Goal: Transaction & Acquisition: Purchase product/service

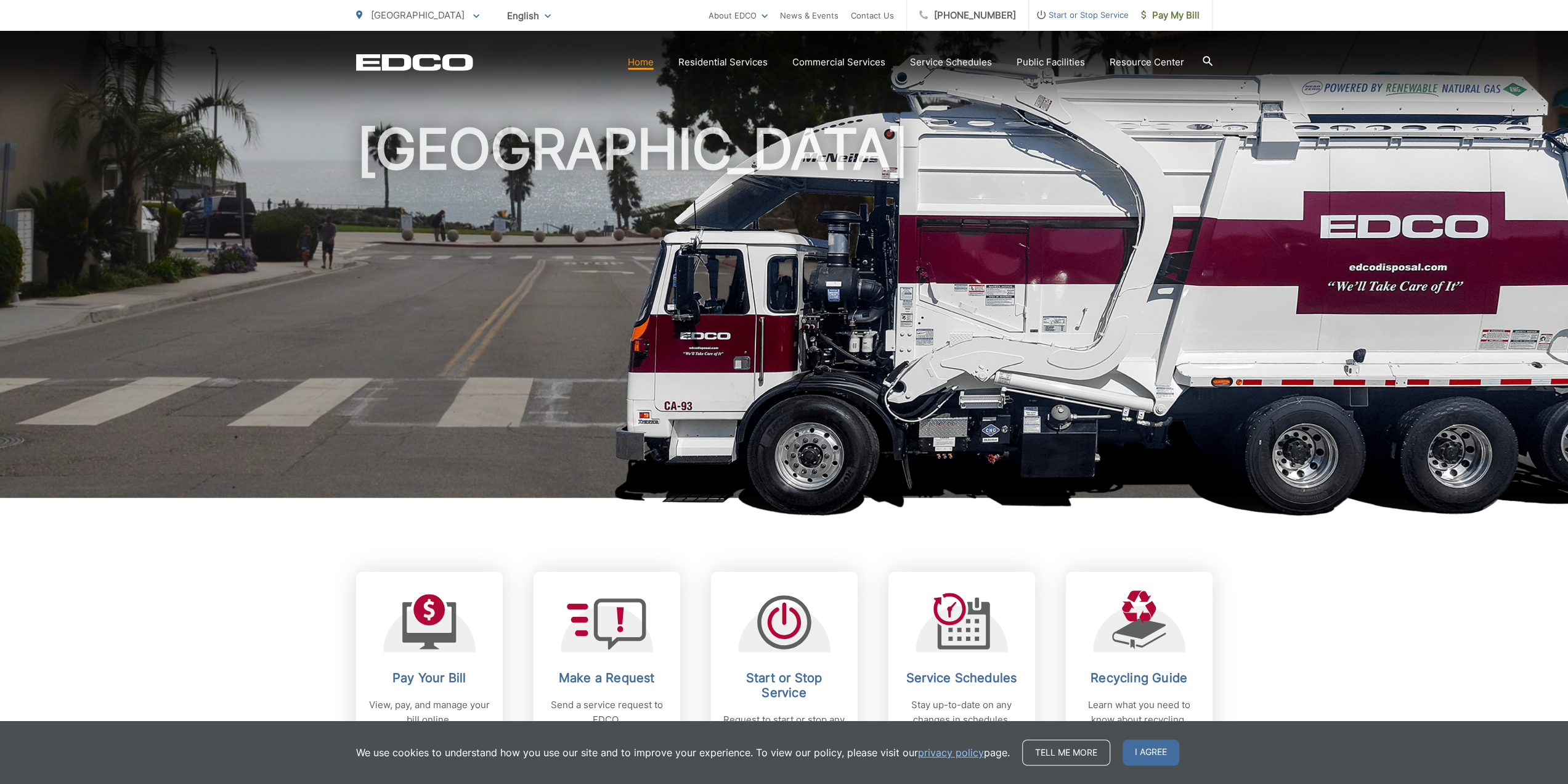
scroll to position [62, 0]
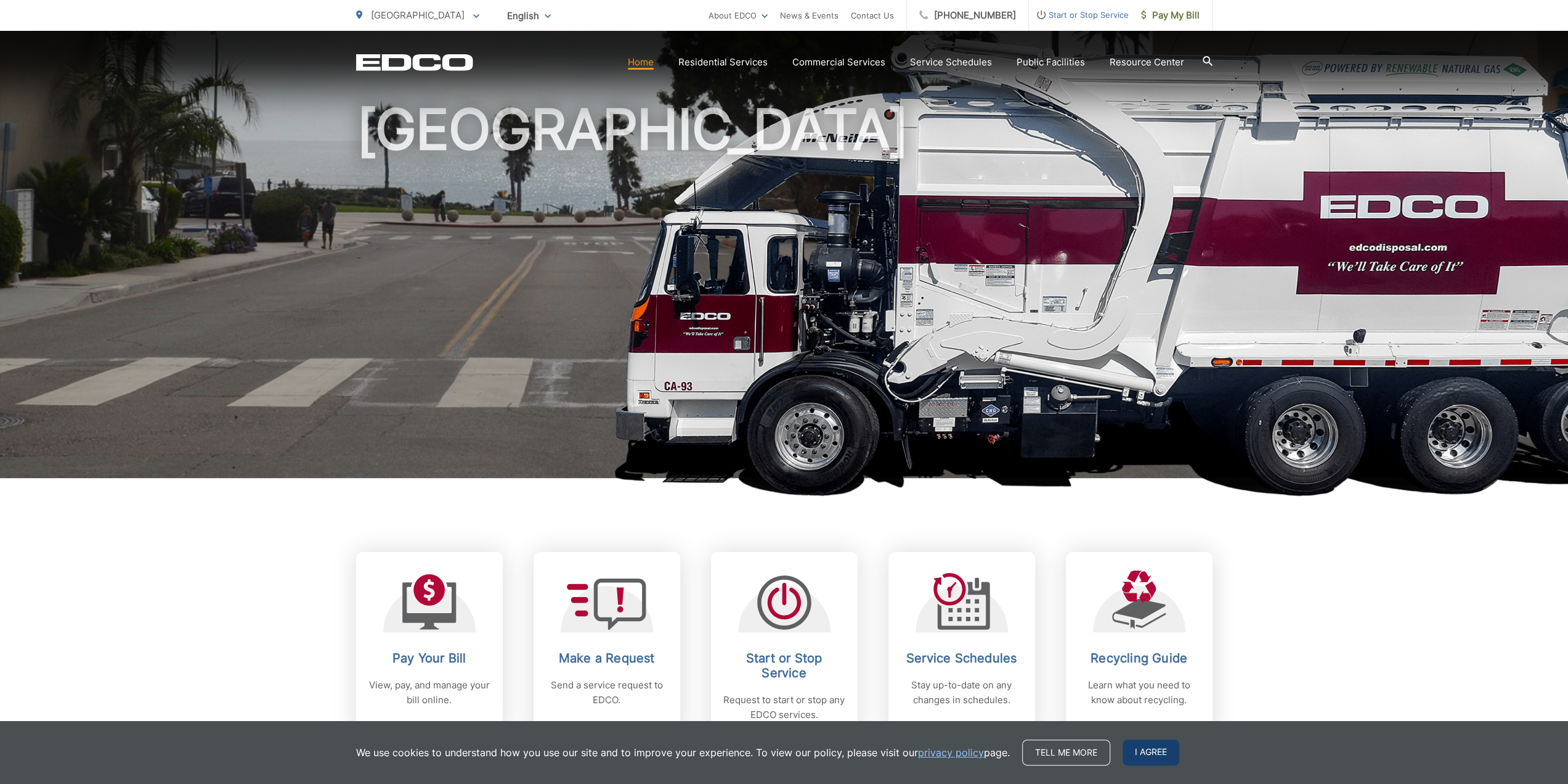
click at [1146, 756] on span "I agree" at bounding box center [1151, 752] width 57 height 26
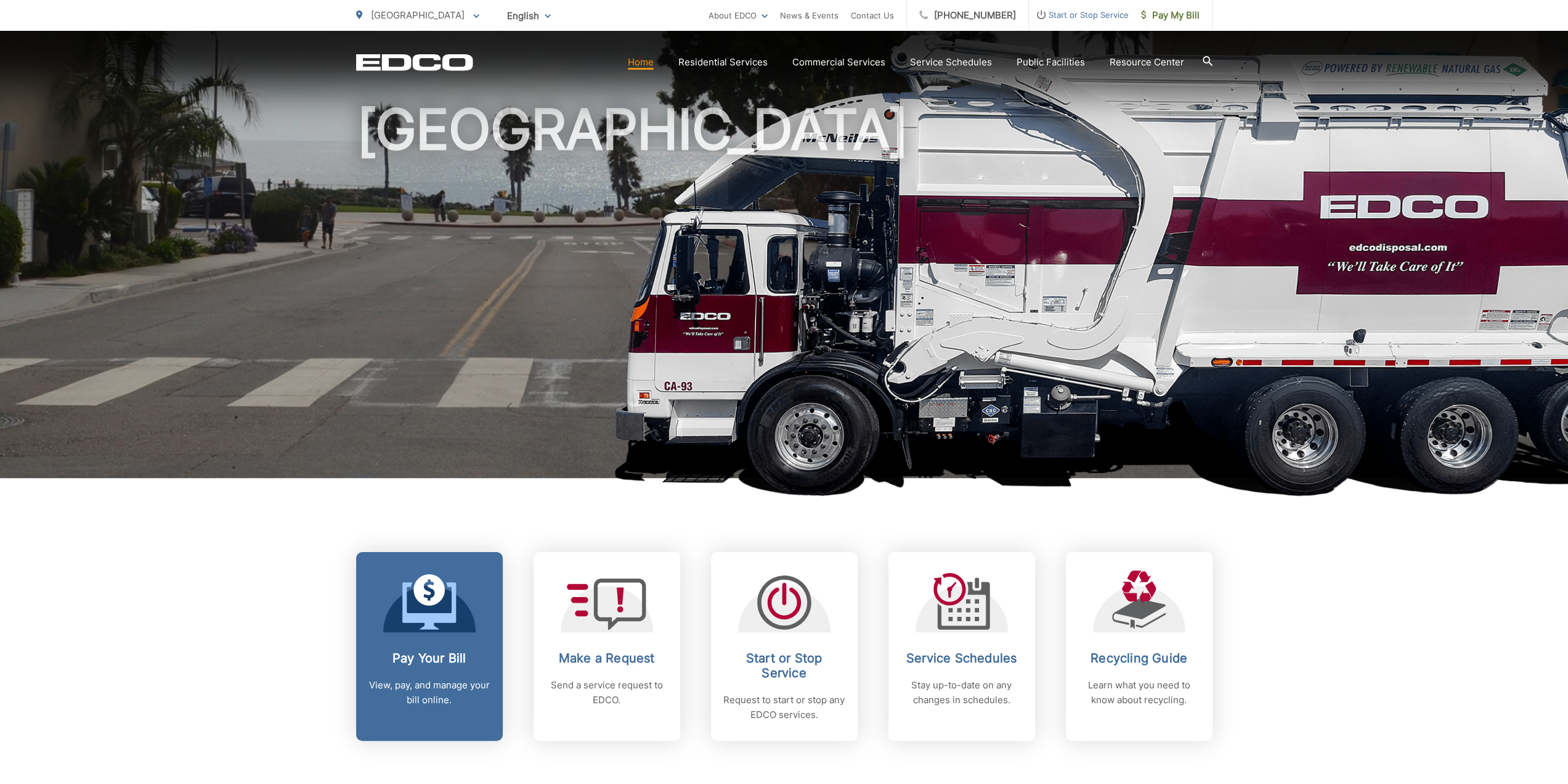
click at [392, 625] on div at bounding box center [429, 602] width 92 height 62
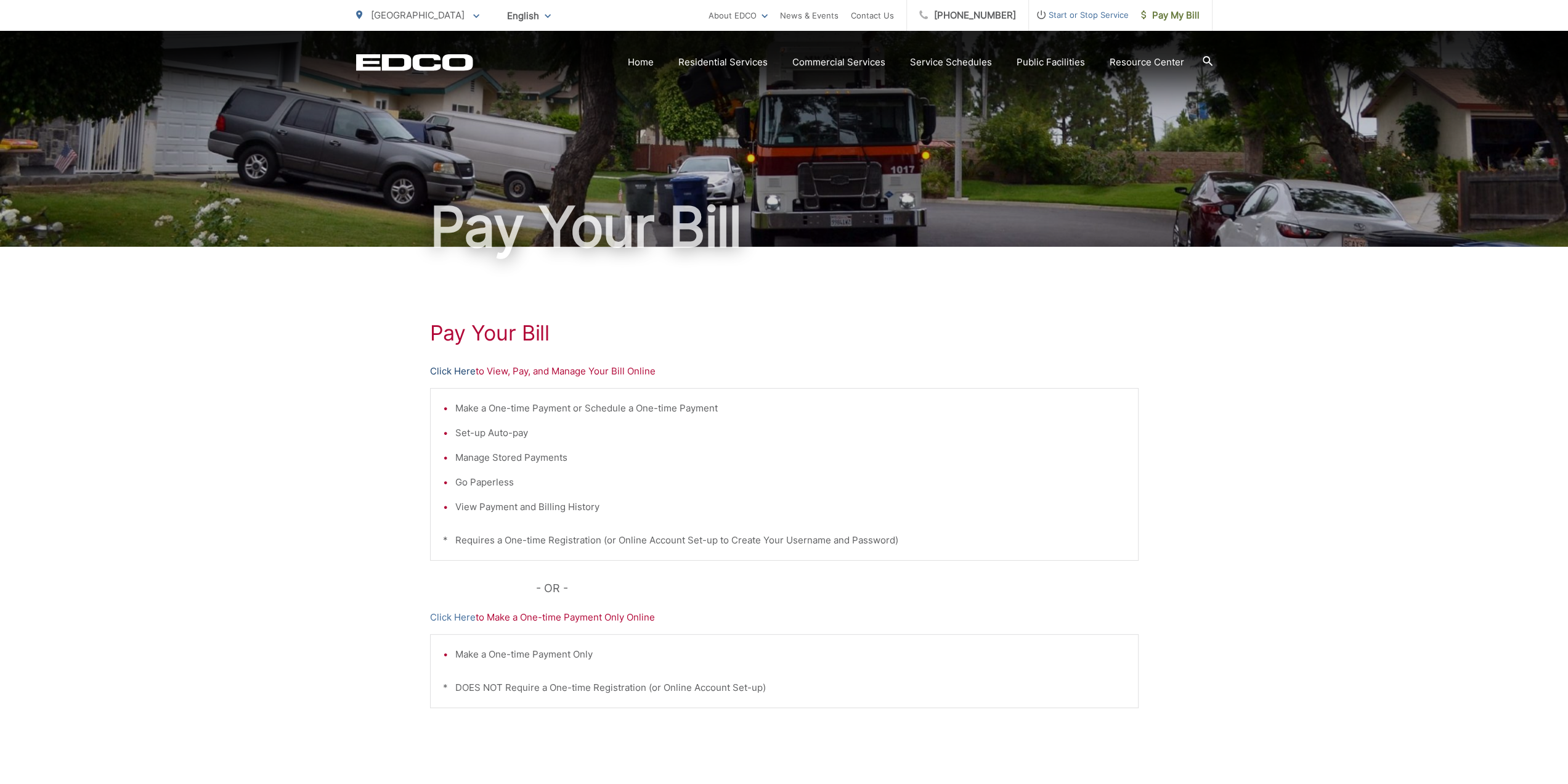
click at [453, 369] on link "Click Here" at bounding box center [452, 371] width 46 height 15
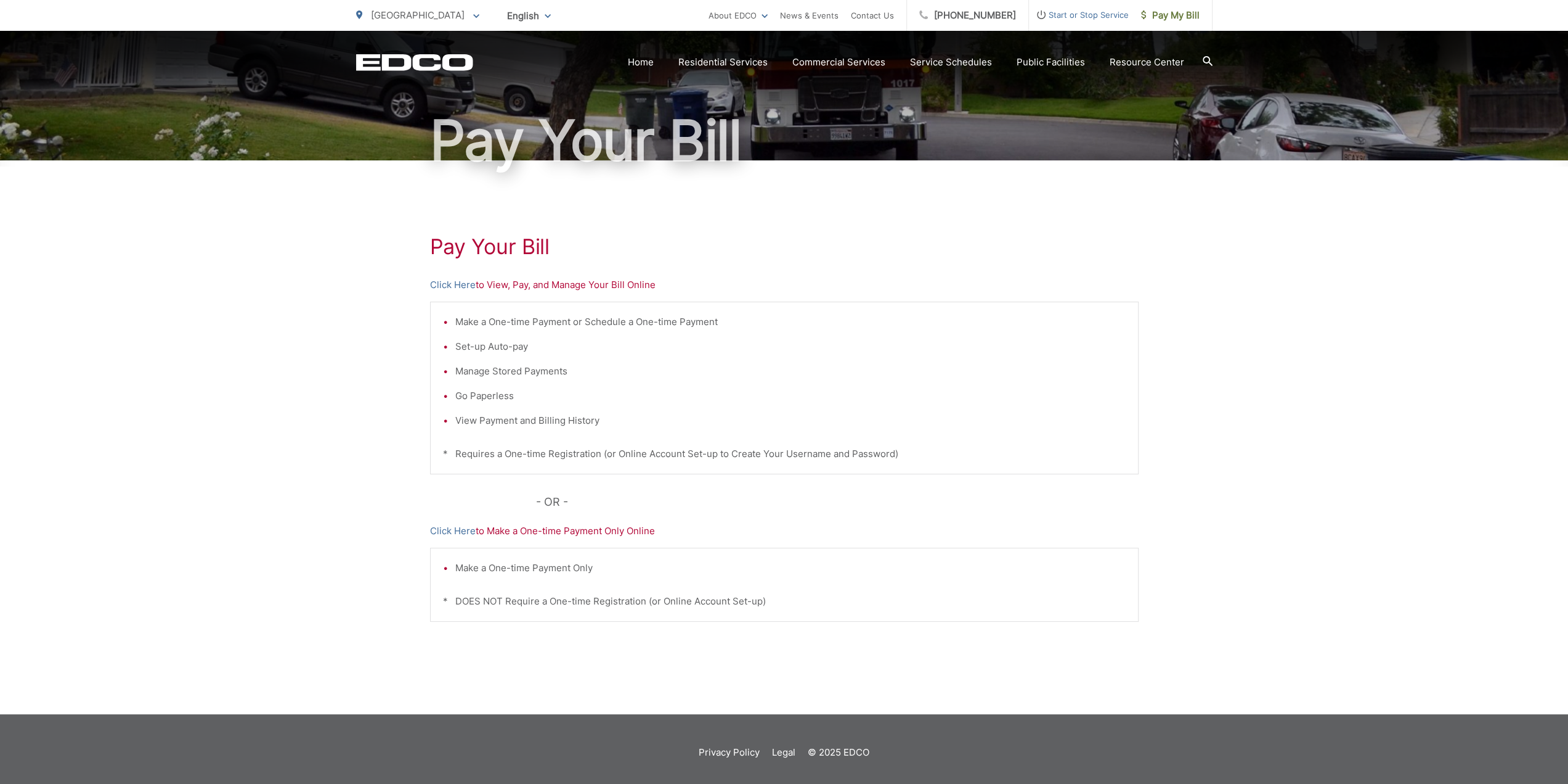
scroll to position [92, 0]
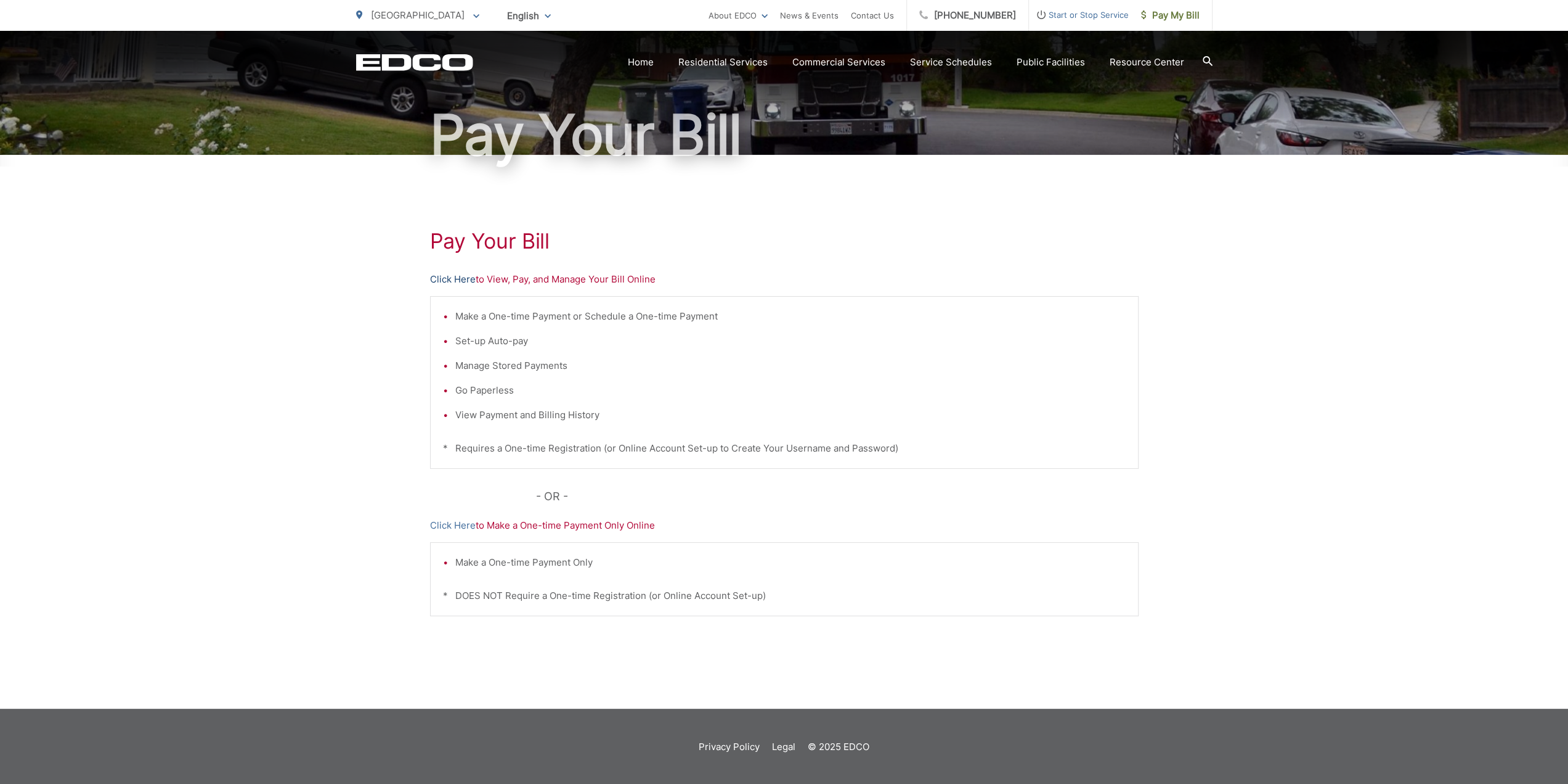
click at [447, 281] on link "Click Here" at bounding box center [452, 279] width 46 height 15
click at [446, 278] on link "Click Here" at bounding box center [452, 279] width 46 height 15
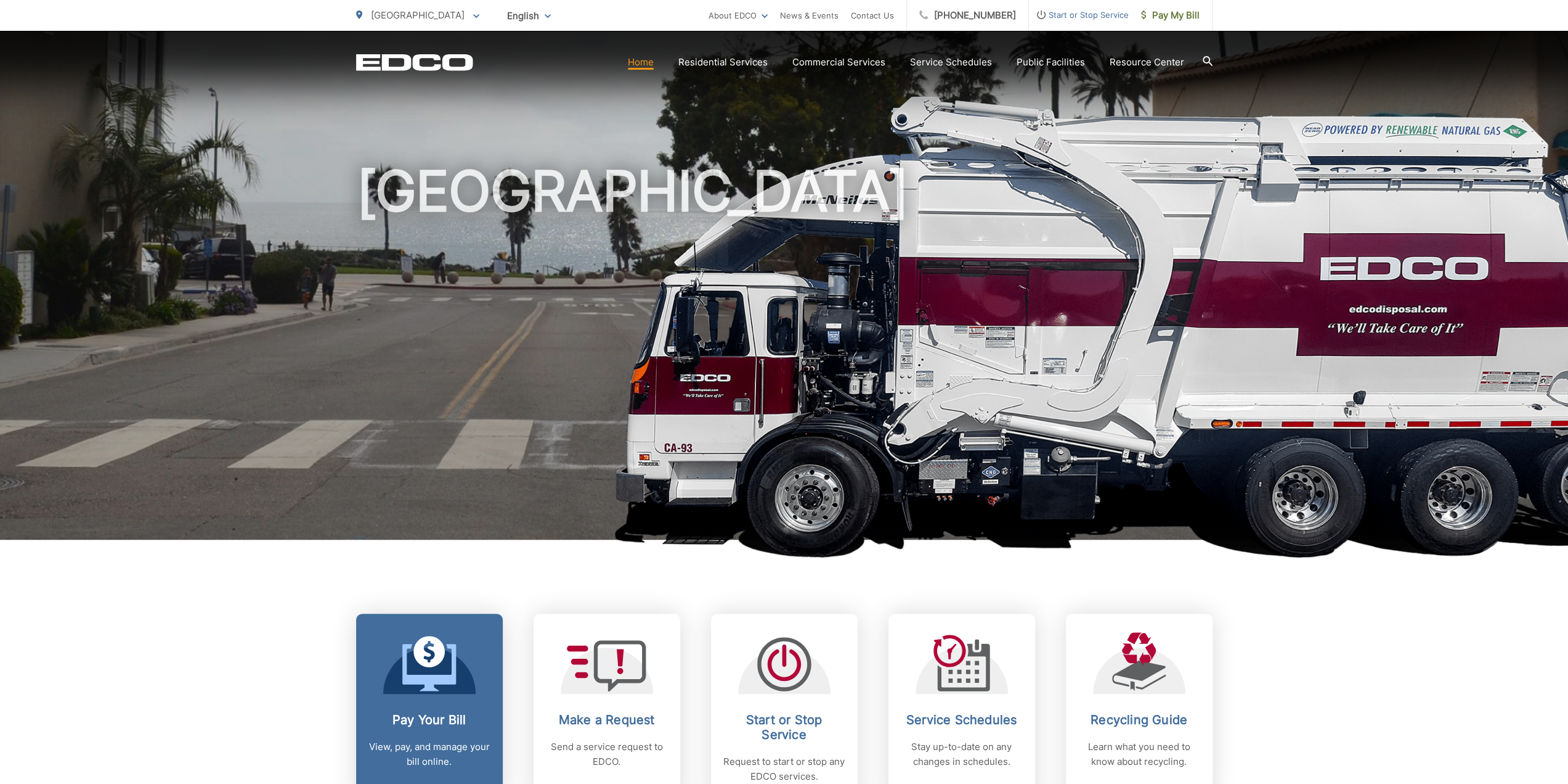
click at [430, 702] on link "Pay Your Bill View, pay, and manage your bill online." at bounding box center [429, 707] width 146 height 188
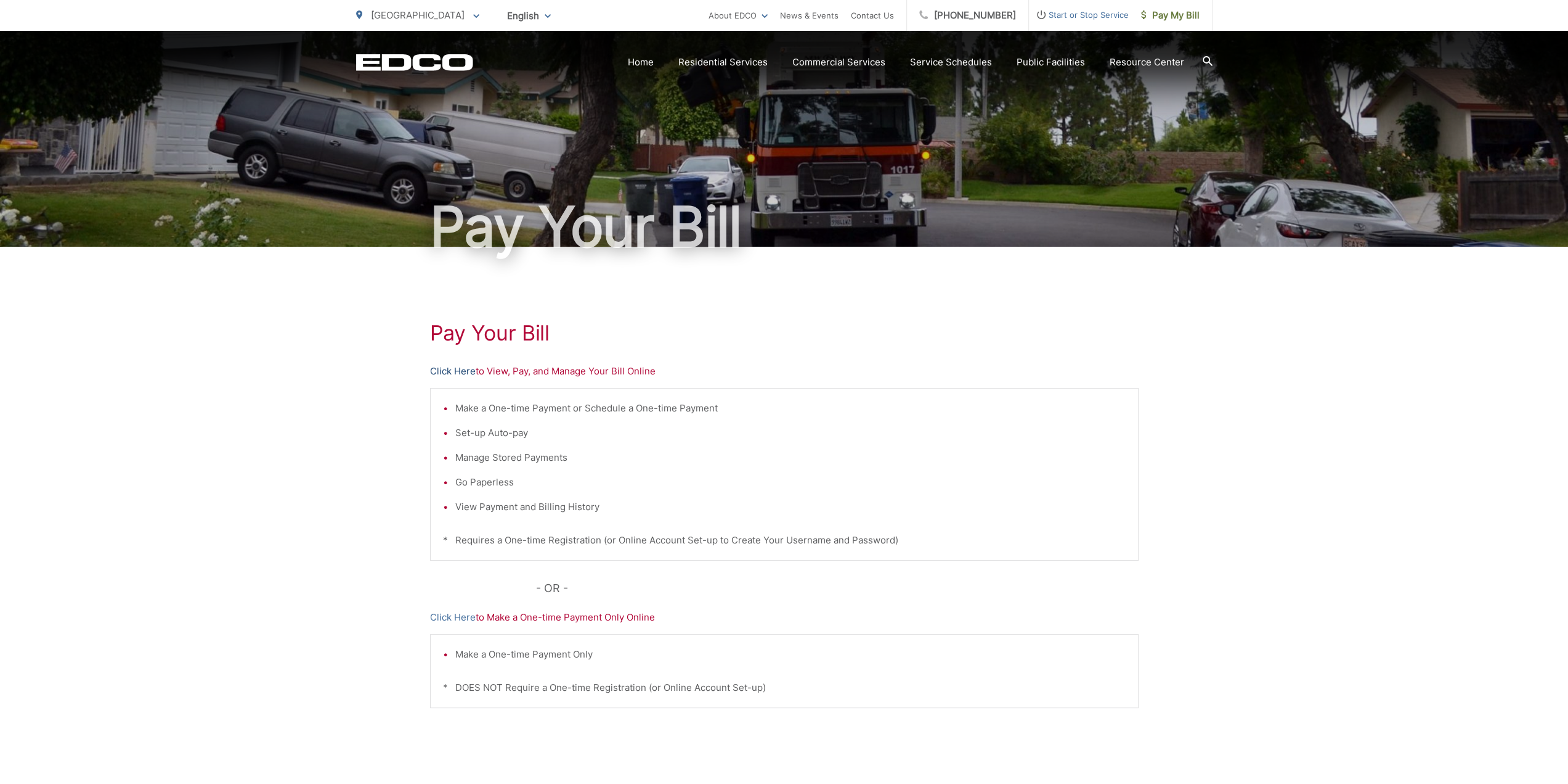
click at [438, 371] on link "Click Here" at bounding box center [452, 371] width 46 height 15
